Goal: Navigation & Orientation: Find specific page/section

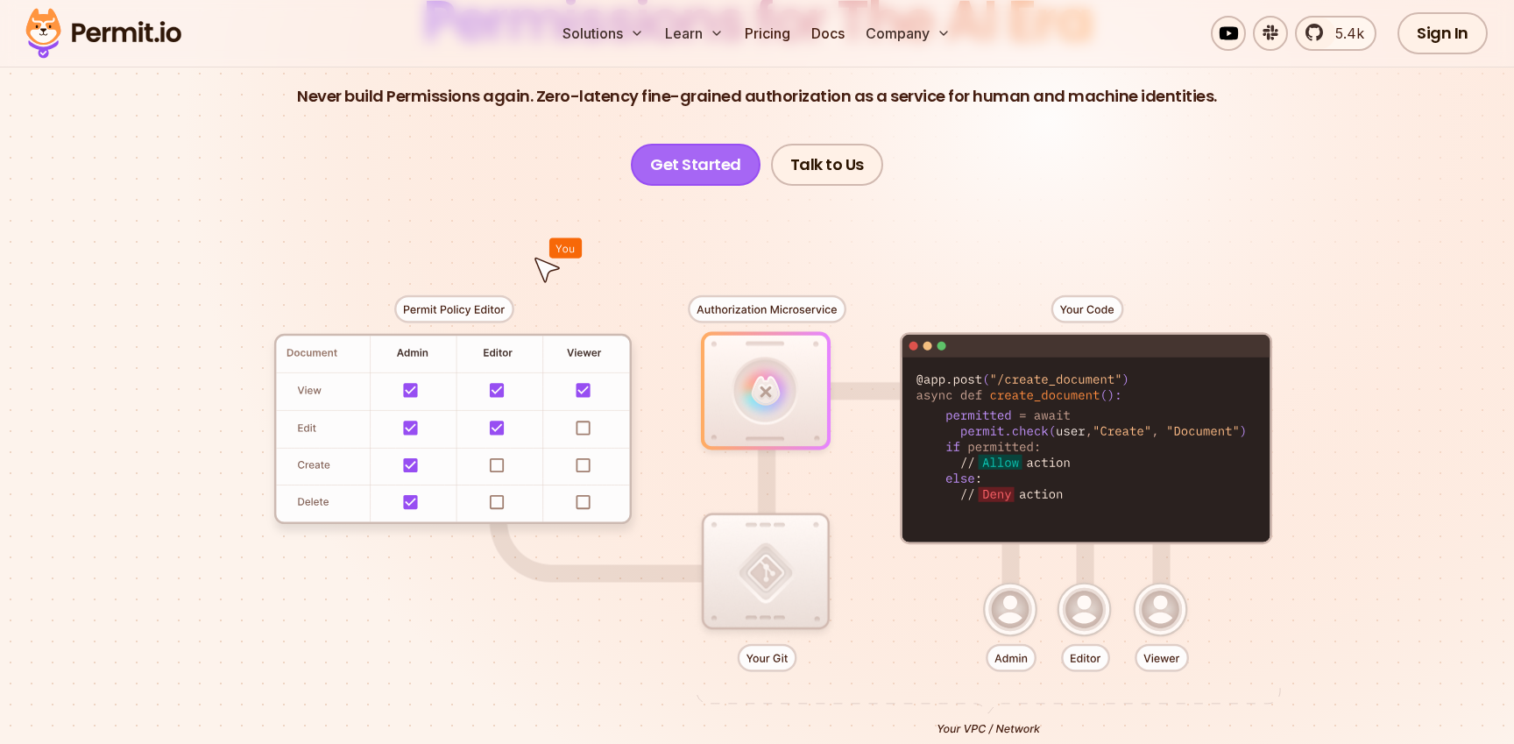
click at [709, 160] on link "Get Started" at bounding box center [696, 165] width 130 height 42
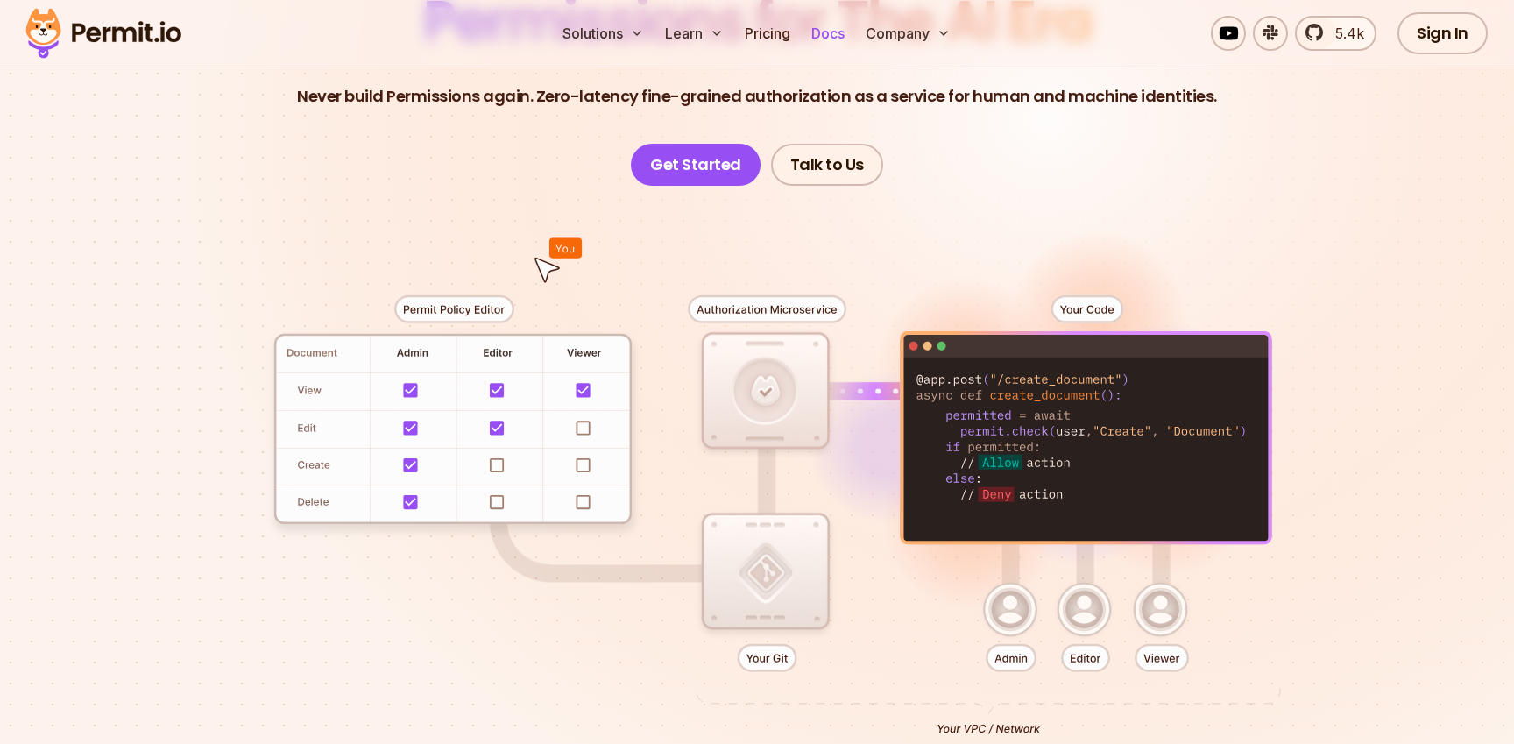
click at [839, 39] on link "Docs" at bounding box center [827, 33] width 47 height 35
